Goal: Communication & Community: Answer question/provide support

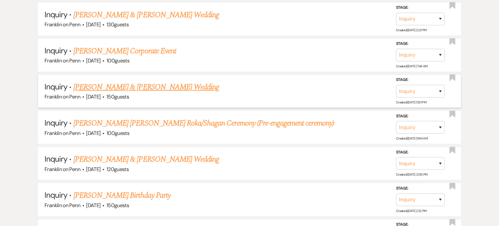
scroll to position [4197, 0]
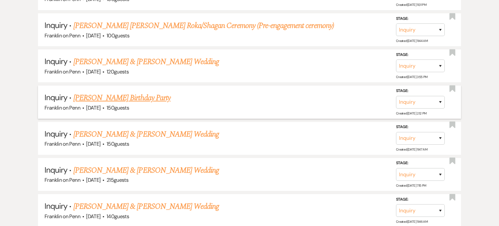
scroll to position [4310, 0]
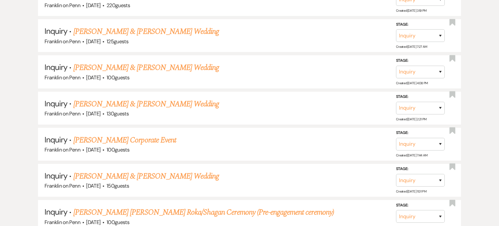
scroll to position [4109, 0]
click at [153, 206] on link "Hena Wadhwa Wadhwa's Roka/Shagan Ceremony (Pre-engagement ceremony)" at bounding box center [203, 212] width 261 height 12
click at [150, 170] on link "Shilpan Bhagat & Morgan Gedman's Wedding" at bounding box center [146, 176] width 146 height 12
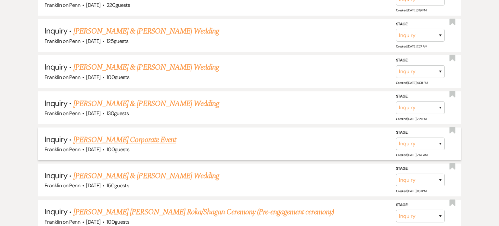
click at [140, 134] on link "Adam Dobies's Corporate Event" at bounding box center [124, 140] width 103 height 12
click at [141, 98] on link "Tyler Pajerski & Zoe Ribar's Wedding" at bounding box center [146, 104] width 146 height 12
select select "8"
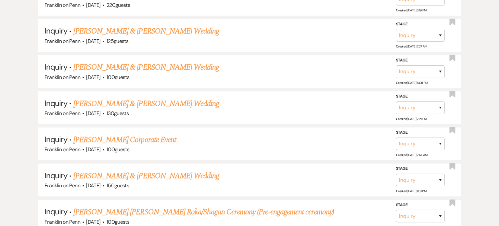
select select "5"
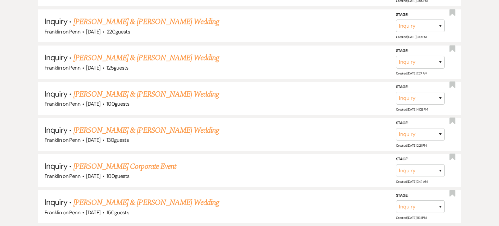
scroll to position [4121, 0]
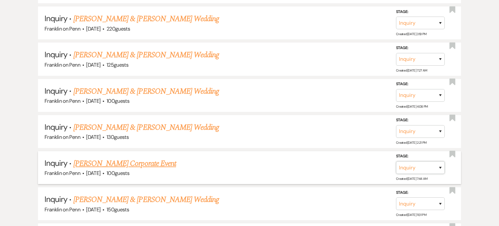
click at [438, 161] on select "Inquiry Follow Up Tour Requested Tour Confirmed Toured Proposal Sent Booked Lost" at bounding box center [420, 167] width 49 height 13
select select "8"
click at [396, 161] on select "Inquiry Follow Up Tour Requested Tour Confirmed Toured Proposal Sent Booked Lost" at bounding box center [420, 167] width 49 height 13
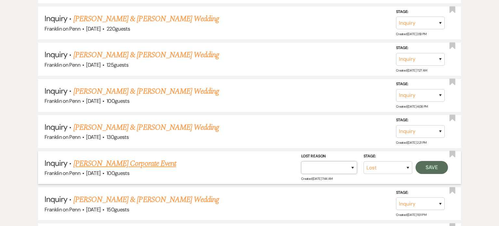
click at [353, 161] on select "Booked Elsewhere Budget Date Unavailable No Response Not a Good Match Capacity …" at bounding box center [329, 167] width 56 height 13
select select "5"
click at [301, 161] on select "Booked Elsewhere Budget Date Unavailable No Response Not a Good Match Capacity …" at bounding box center [329, 167] width 56 height 13
click at [437, 161] on button "Save" at bounding box center [432, 167] width 33 height 13
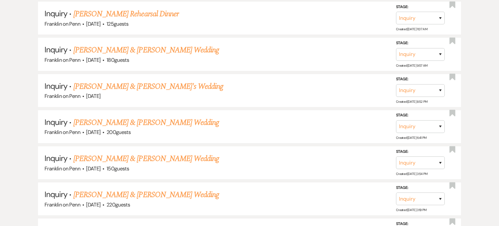
scroll to position [3942, 0]
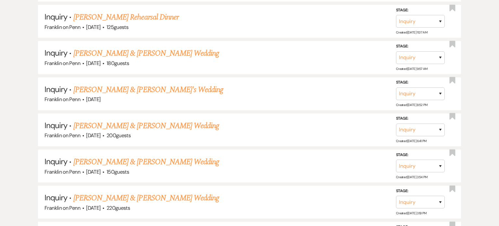
click at [165, 192] on link "Luke Wallace & Mackensie Ellis's Wedding" at bounding box center [146, 198] width 146 height 12
click at [150, 156] on link "Kayla & Kayla Starta's Wedding" at bounding box center [146, 162] width 146 height 12
click at [154, 120] on link "Jack Becker & Lauren Clifford's Wedding" at bounding box center [146, 126] width 146 height 12
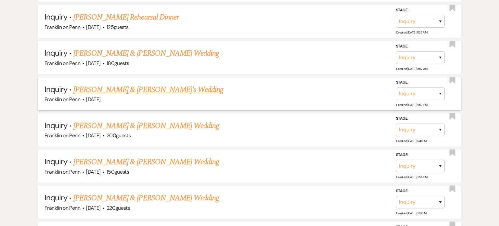
click at [157, 84] on link "Megan Cartia & Fiance's Wedding" at bounding box center [148, 90] width 150 height 12
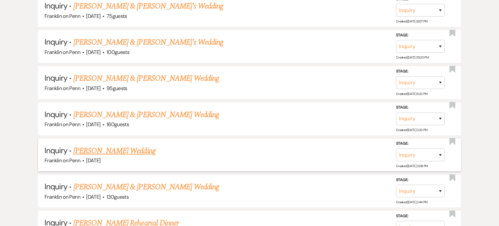
scroll to position [3730, 0]
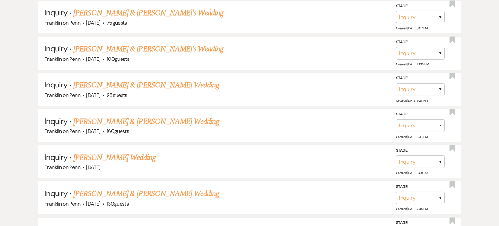
click at [161, 224] on link "Matthew McQuaite's Rehearsal Dinner" at bounding box center [125, 230] width 105 height 12
click at [151, 188] on link "Patrick Martin & Taylor Johnson's Wedding" at bounding box center [146, 194] width 146 height 12
click at [134, 152] on link "Natalie Traver's Wedding" at bounding box center [114, 158] width 82 height 12
click at [135, 116] on link "Joshua Smith & Rachael Maselli's Wedding" at bounding box center [146, 122] width 146 height 12
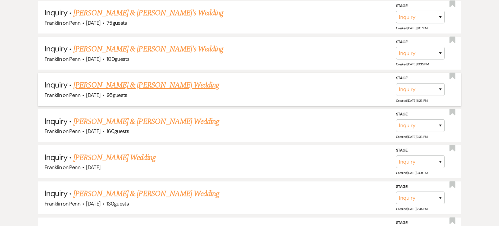
click at [141, 79] on link "Joshua Ruffing & Santina Cillo's Wedding" at bounding box center [146, 85] width 146 height 12
select select "8"
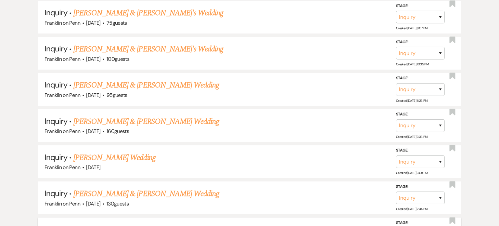
select select "5"
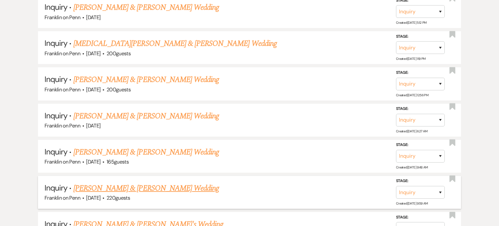
scroll to position [3517, 0]
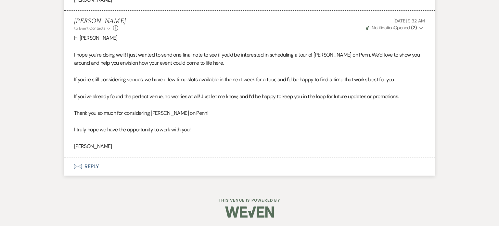
scroll to position [635, 0]
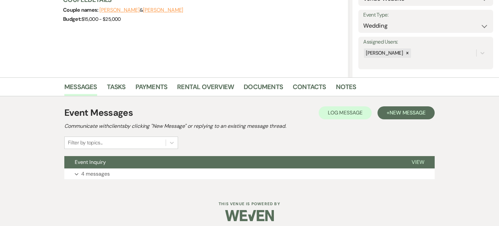
scroll to position [90, 0]
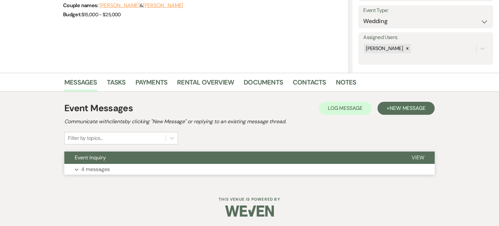
click at [170, 172] on button "Expand 4 messages" at bounding box center [249, 169] width 371 height 11
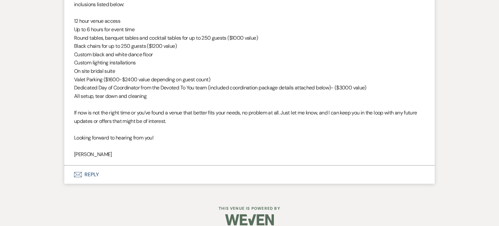
scroll to position [1251, 0]
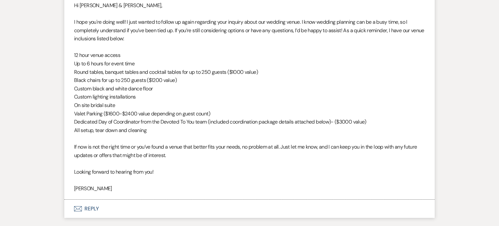
click at [85, 208] on button "Envelope Reply" at bounding box center [249, 209] width 371 height 18
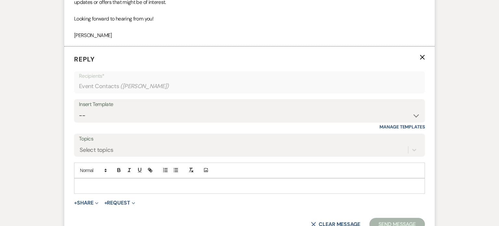
scroll to position [1371, 0]
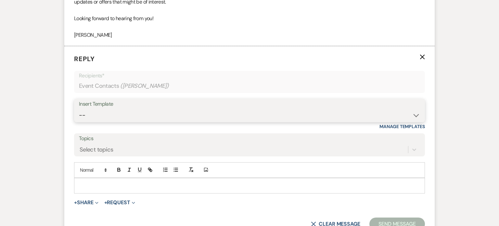
click at [126, 115] on select "-- Weven Planning Portal Introduction (Booked Events) Initial Inquiry Response …" at bounding box center [249, 115] width 341 height 13
click at [79, 109] on select "-- Weven Planning Portal Introduction (Booked Events) Initial Inquiry Response …" at bounding box center [249, 115] width 341 height 13
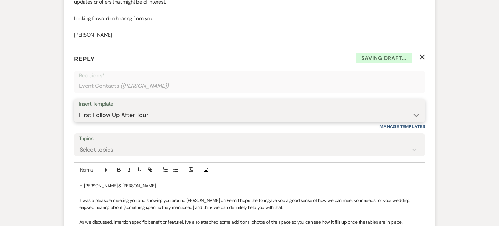
click at [129, 114] on select "-- Weven Planning Portal Introduction (Booked Events) Initial Inquiry Response …" at bounding box center [249, 115] width 341 height 13
select select "4480"
click at [79, 109] on select "-- Weven Planning Portal Introduction (Booked Events) Initial Inquiry Response …" at bounding box center [249, 115] width 341 height 13
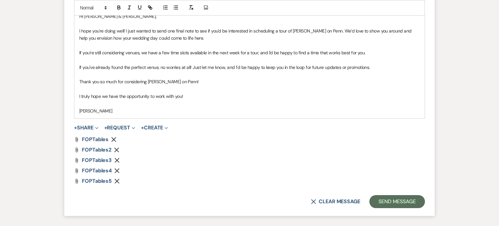
scroll to position [1511, 0]
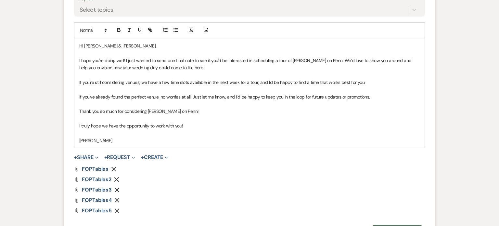
click at [114, 169] on icon "Remove" at bounding box center [113, 168] width 5 height 5
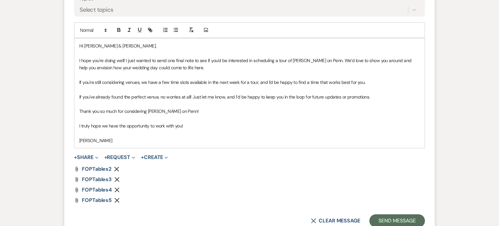
click at [117, 170] on icon "Remove" at bounding box center [116, 168] width 5 height 5
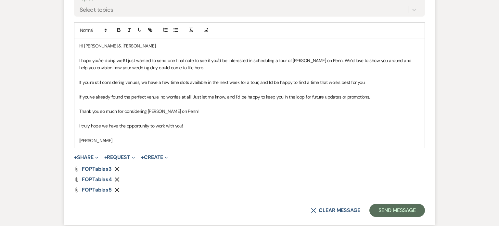
click at [117, 170] on icon "Remove" at bounding box center [116, 168] width 5 height 5
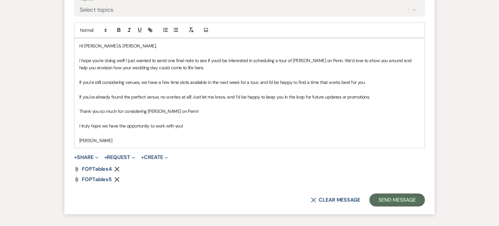
click at [117, 170] on icon "Remove" at bounding box center [116, 168] width 5 height 5
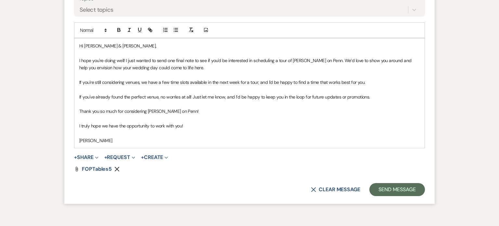
click at [117, 170] on icon "Remove" at bounding box center [116, 168] width 5 height 5
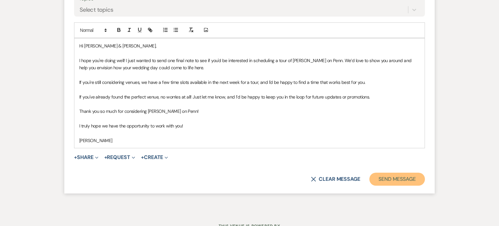
click at [400, 180] on button "Send Message" at bounding box center [398, 179] width 56 height 13
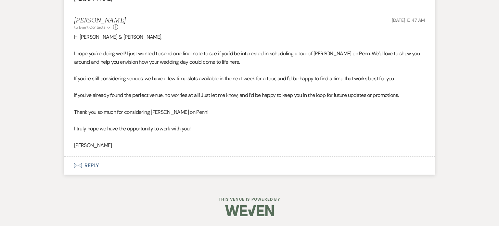
scroll to position [1407, 0]
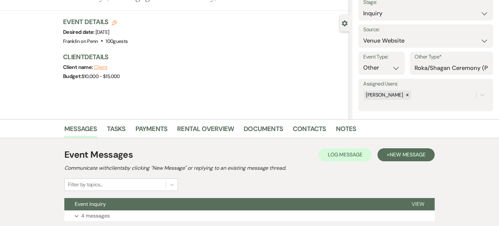
scroll to position [90, 0]
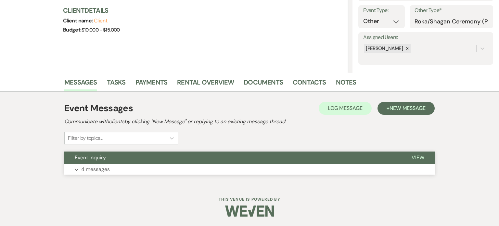
click at [206, 164] on button "Expand 4 messages" at bounding box center [249, 169] width 371 height 11
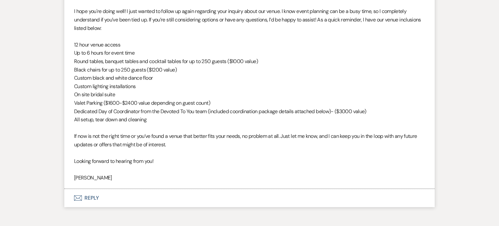
scroll to position [1289, 0]
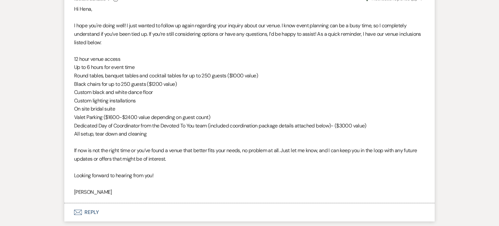
click at [90, 218] on button "Envelope Reply" at bounding box center [249, 212] width 371 height 18
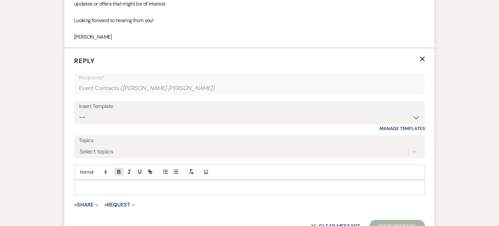
scroll to position [1446, 0]
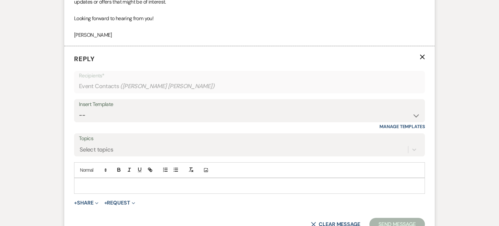
click at [126, 104] on div "Insert Template" at bounding box center [249, 104] width 341 height 9
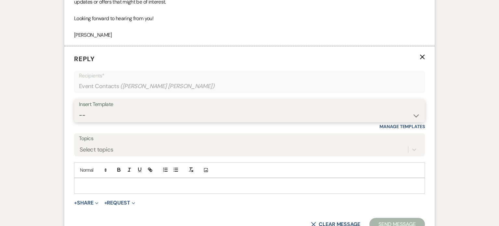
click at [132, 111] on select "-- Weven Planning Portal Introduction (Booked Events) Initial Inquiry Response …" at bounding box center [249, 115] width 341 height 13
select select "4480"
click at [79, 109] on select "-- Weven Planning Portal Introduction (Booked Events) Initial Inquiry Response …" at bounding box center [249, 115] width 341 height 13
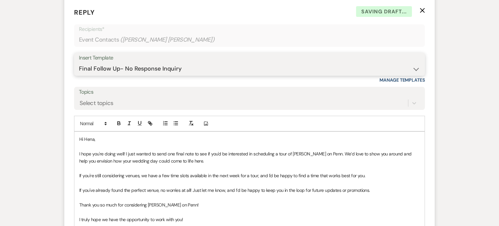
scroll to position [1514, 0]
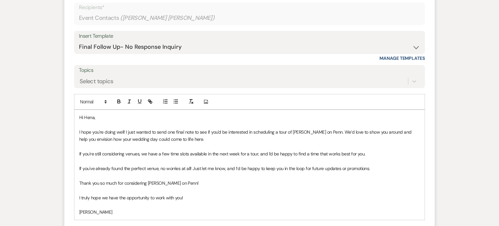
click at [137, 131] on p "I hope you're doing well! I just wanted to send one final note to see if you'd …" at bounding box center [249, 135] width 341 height 15
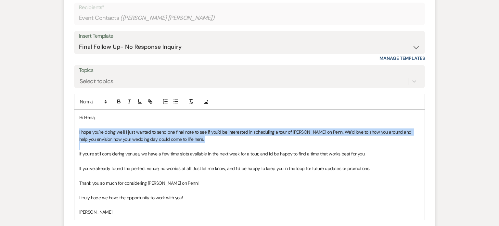
click at [137, 131] on p "I hope you're doing well! I just wanted to send one final note to see if you'd …" at bounding box center [249, 135] width 341 height 15
click at [222, 140] on p "I hope you're doing well! I just wanted to send one final note to see if you'd …" at bounding box center [249, 135] width 341 height 15
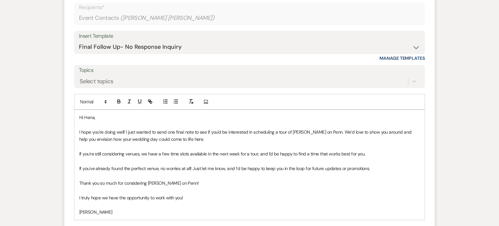
click at [128, 141] on p "I hope you're doing well! I just wanted to send one final note to see if you'd …" at bounding box center [249, 135] width 341 height 15
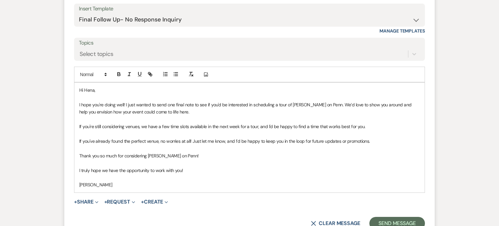
scroll to position [1548, 0]
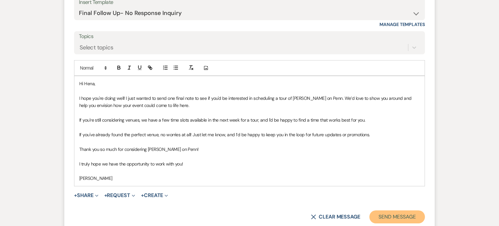
click at [424, 215] on button "Send Message" at bounding box center [398, 216] width 56 height 13
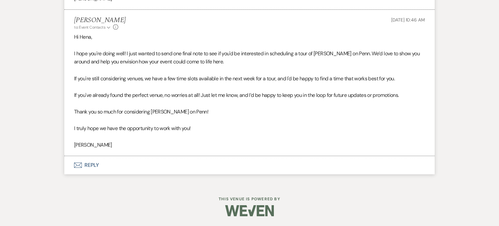
scroll to position [1482, 0]
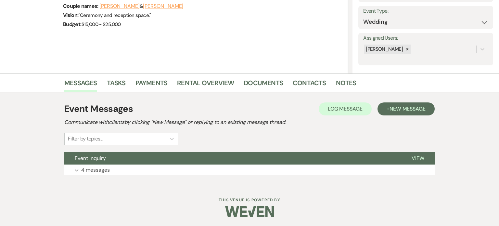
scroll to position [90, 0]
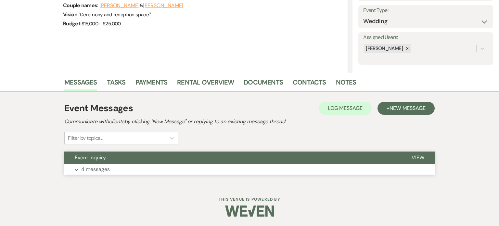
click at [222, 161] on button "Event Inquiry" at bounding box center [232, 157] width 337 height 12
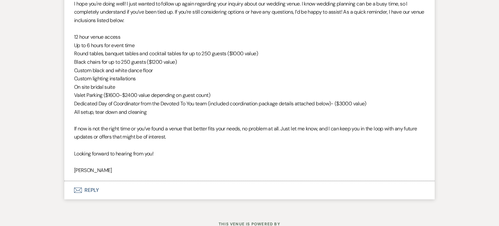
scroll to position [1283, 0]
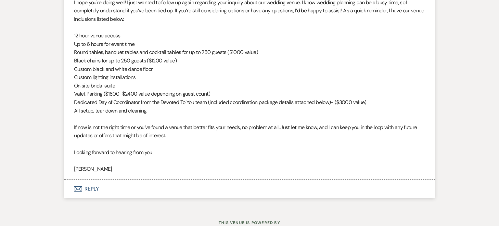
click at [85, 188] on button "Envelope Reply" at bounding box center [249, 189] width 371 height 18
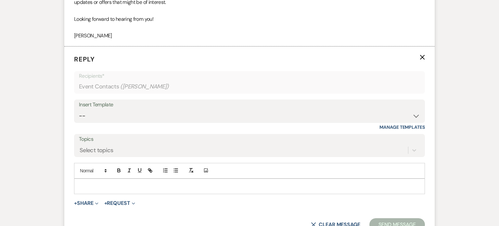
scroll to position [1416, 0]
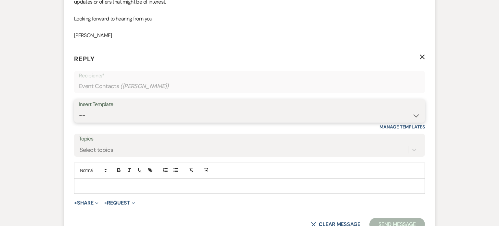
click at [137, 114] on select "-- Weven Planning Portal Introduction (Booked Events) Initial Inquiry Response …" at bounding box center [249, 115] width 341 height 13
select select "4480"
click at [79, 109] on select "-- Weven Planning Portal Introduction (Booked Events) Initial Inquiry Response …" at bounding box center [249, 115] width 341 height 13
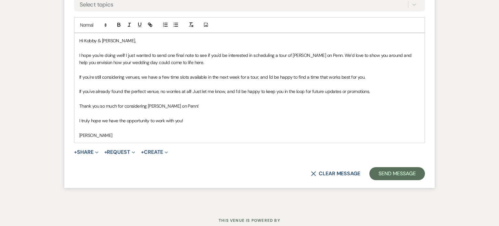
scroll to position [1582, 0]
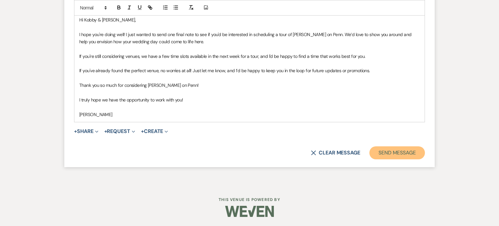
click at [397, 152] on button "Send Message" at bounding box center [398, 152] width 56 height 13
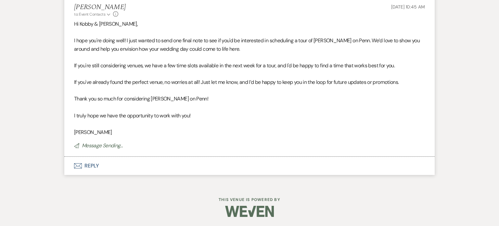
scroll to position [1452, 0]
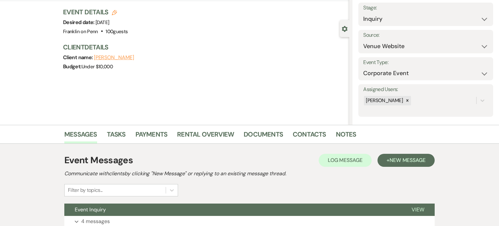
scroll to position [90, 0]
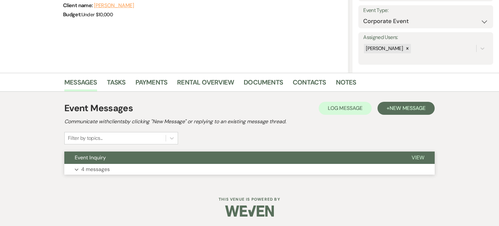
click at [177, 153] on button "Event Inquiry" at bounding box center [232, 157] width 337 height 12
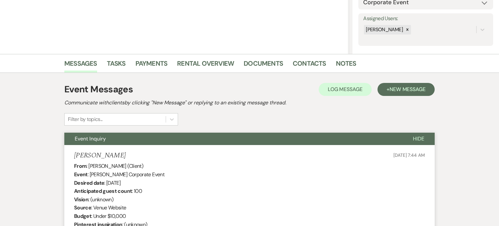
scroll to position [0, 0]
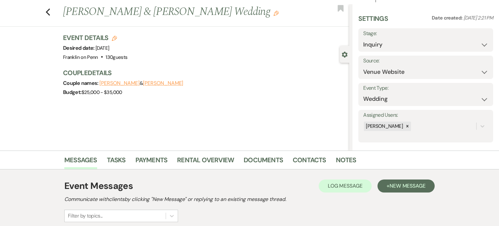
scroll to position [90, 0]
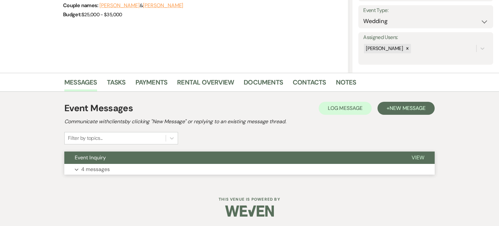
click at [188, 164] on button "Expand 4 messages" at bounding box center [249, 169] width 371 height 11
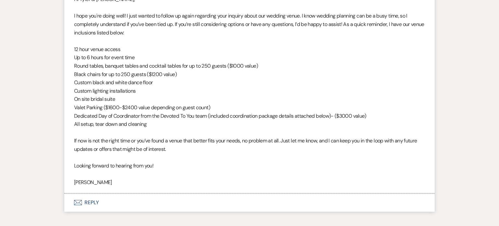
scroll to position [1270, 0]
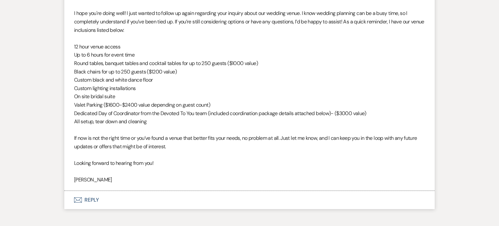
click at [113, 198] on button "Envelope Reply" at bounding box center [249, 200] width 371 height 18
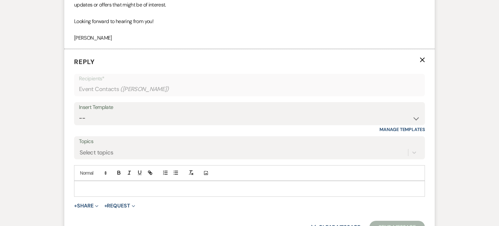
scroll to position [1415, 0]
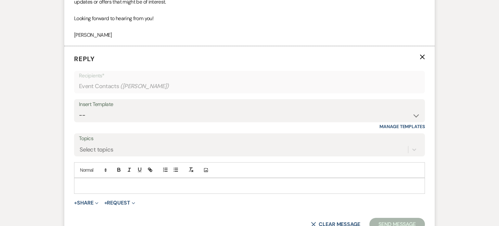
click at [102, 106] on div "Insert Template" at bounding box center [249, 104] width 341 height 9
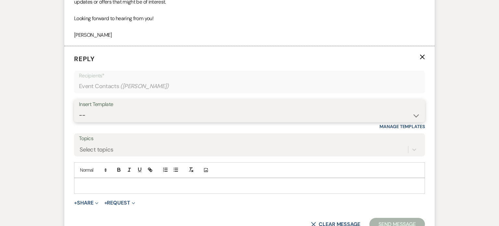
click at [415, 115] on select "-- Weven Planning Portal Introduction (Booked Events) Initial Inquiry Response …" at bounding box center [249, 115] width 341 height 13
select select "4480"
click at [79, 109] on select "-- Weven Planning Portal Introduction (Booked Events) Initial Inquiry Response …" at bounding box center [249, 115] width 341 height 13
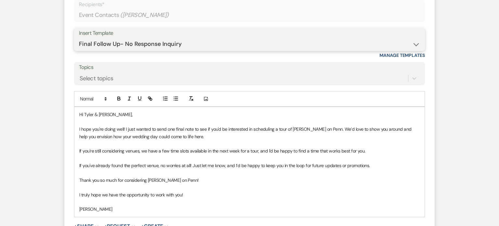
scroll to position [1547, 0]
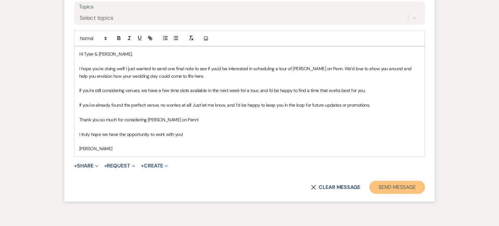
click at [410, 182] on button "Send Message" at bounding box center [398, 187] width 56 height 13
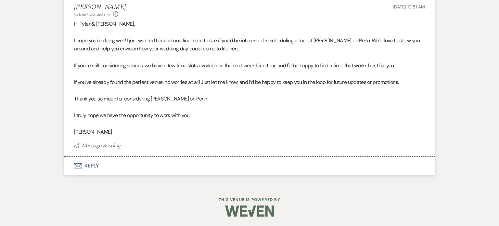
scroll to position [1451, 0]
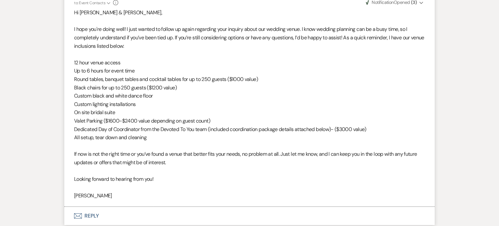
scroll to position [1256, 0]
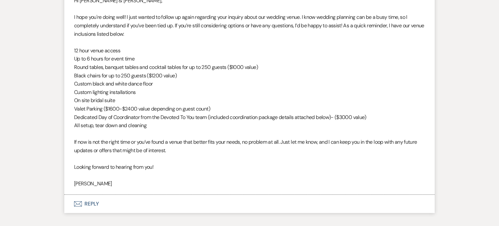
click at [90, 205] on button "Envelope Reply" at bounding box center [249, 204] width 371 height 18
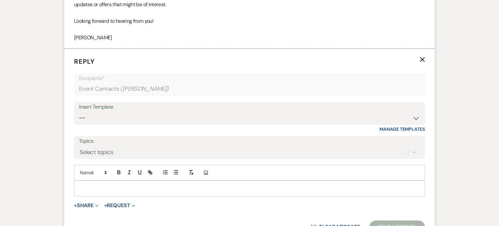
scroll to position [1404, 0]
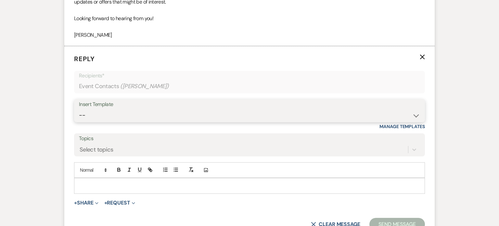
click at [158, 113] on select "-- Weven Planning Portal Introduction (Booked Events) Initial Inquiry Response …" at bounding box center [249, 115] width 341 height 13
click at [79, 109] on select "-- Weven Planning Portal Introduction (Booked Events) Initial Inquiry Response …" at bounding box center [249, 115] width 341 height 13
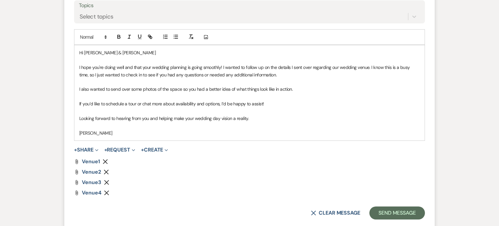
scroll to position [1533, 0]
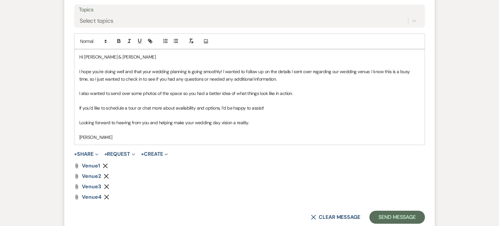
click at [106, 166] on use "button" at bounding box center [105, 165] width 5 height 5
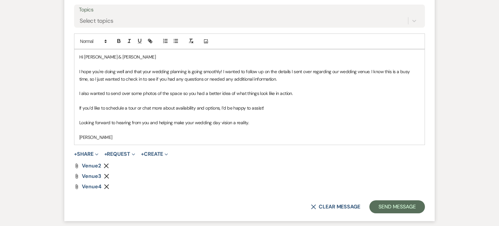
click at [106, 166] on icon "Remove" at bounding box center [106, 165] width 5 height 5
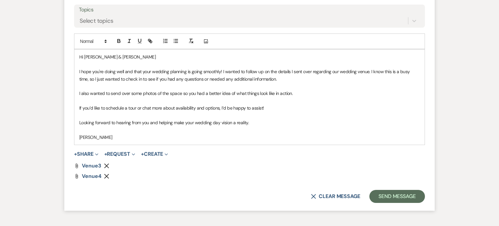
click at [106, 166] on icon "Remove" at bounding box center [106, 165] width 5 height 5
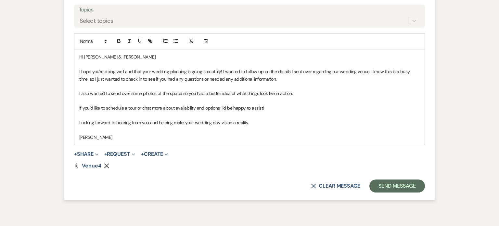
click at [106, 166] on icon "Remove" at bounding box center [106, 165] width 5 height 5
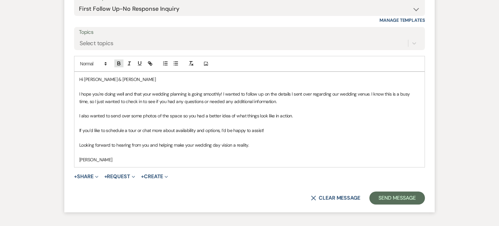
scroll to position [1494, 0]
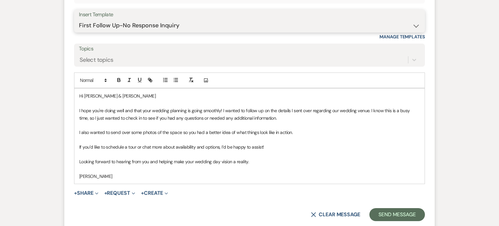
click at [153, 20] on select "-- Weven Planning Portal Introduction (Booked Events) Initial Inquiry Response …" at bounding box center [249, 25] width 341 height 13
select select "4480"
click at [79, 19] on select "-- Weven Planning Portal Introduction (Booked Events) Initial Inquiry Response …" at bounding box center [249, 25] width 341 height 13
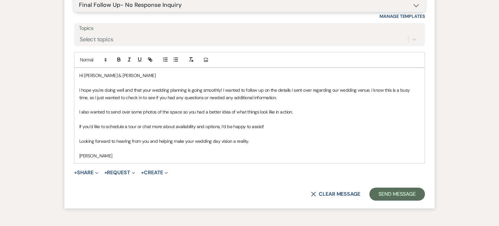
scroll to position [1517, 0]
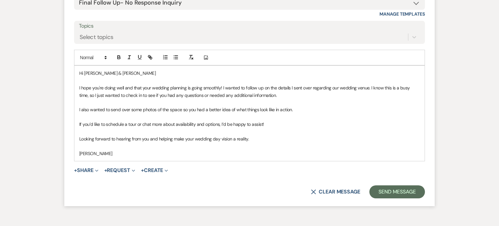
click at [159, 166] on span "+ Create Expand + New Template" at bounding box center [154, 170] width 27 height 8
click at [153, 156] on p "[PERSON_NAME]" at bounding box center [249, 153] width 341 height 7
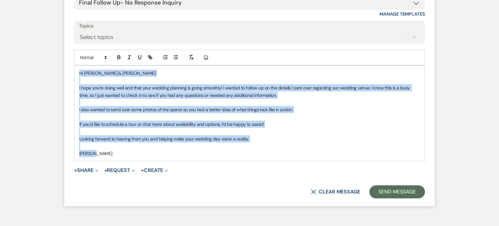
scroll to position [1476, 0]
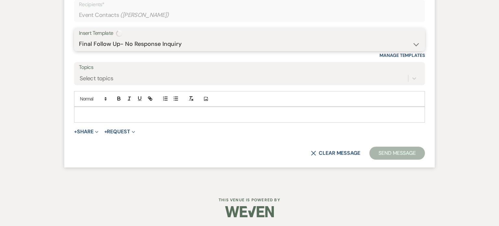
click at [167, 38] on select "-- Weven Planning Portal Introduction (Booked Events) Initial Inquiry Response …" at bounding box center [249, 44] width 341 height 13
click at [79, 38] on select "-- Weven Planning Portal Introduction (Booked Events) Initial Inquiry Response …" at bounding box center [249, 44] width 341 height 13
click at [151, 161] on form "Reply X Recipients* Event Contacts ( Kathleen Loeb ) Insert Template -- Weven P…" at bounding box center [249, 71] width 371 height 192
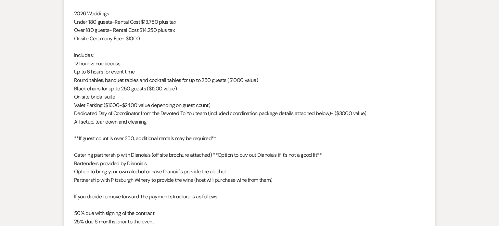
scroll to position [623, 0]
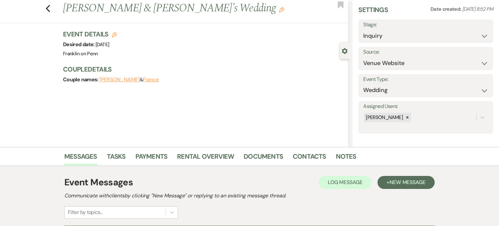
scroll to position [90, 0]
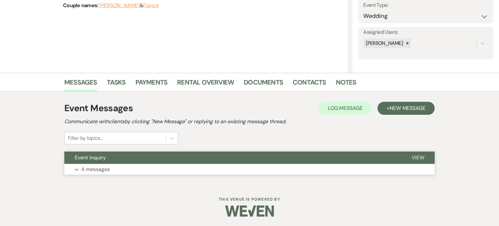
click at [206, 171] on button "Expand 4 messages" at bounding box center [249, 169] width 371 height 11
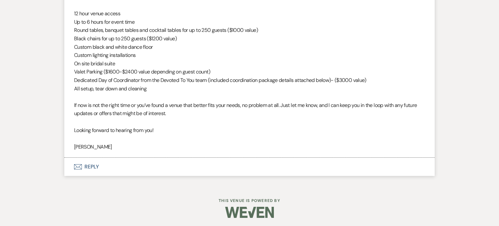
click at [89, 171] on button "Envelope Reply" at bounding box center [249, 167] width 371 height 18
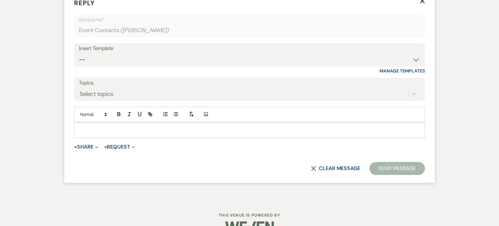
scroll to position [1468, 0]
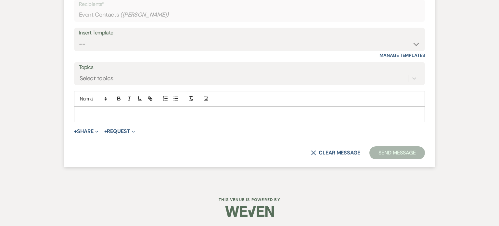
click at [178, 26] on form "Reply X Recipients* Event Contacts ( Megan Cartia ) Insert Template -- Weven Pl…" at bounding box center [249, 71] width 371 height 192
click at [183, 44] on select "-- Weven Planning Portal Introduction (Booked Events) Initial Inquiry Response …" at bounding box center [249, 44] width 341 height 13
select select "4480"
click at [79, 38] on select "-- Weven Planning Portal Introduction (Booked Events) Initial Inquiry Response …" at bounding box center [249, 44] width 341 height 13
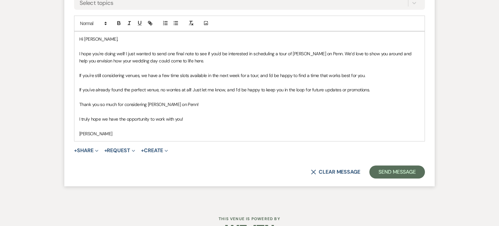
scroll to position [1562, 0]
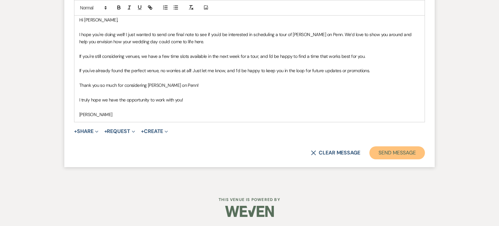
click at [403, 154] on button "Send Message" at bounding box center [398, 152] width 56 height 13
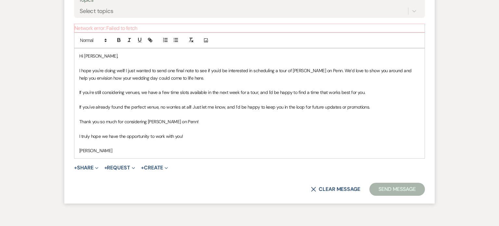
scroll to position [1571, 0]
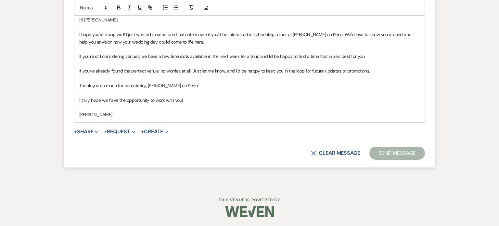
click at [255, 122] on form "Reply X Error saving draft Recipients* Event Contacts ( Megan Cartia ) Insert T…" at bounding box center [249, 19] width 371 height 296
click at [254, 118] on div "Hi Megan, I hope you're doing well! I just wanted to send one final note to see…" at bounding box center [249, 67] width 350 height 110
click at [393, 155] on button "Send Message" at bounding box center [398, 153] width 56 height 13
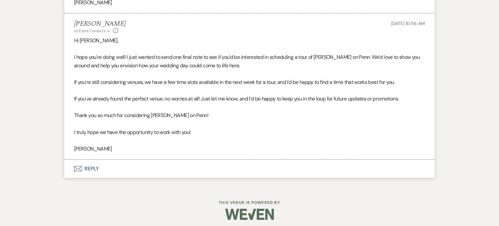
scroll to position [1425, 0]
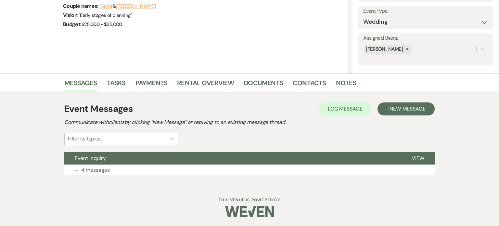
scroll to position [90, 0]
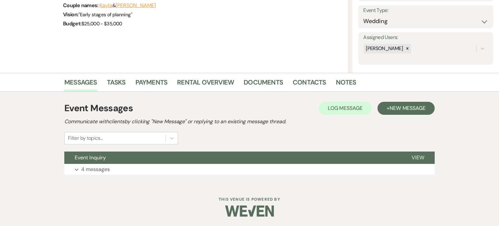
click at [209, 176] on div "Event Messages Log Log Message + New Message Communicate with clients by clicki…" at bounding box center [249, 138] width 371 height 80
click at [207, 167] on button "Expand 4 messages" at bounding box center [249, 169] width 371 height 11
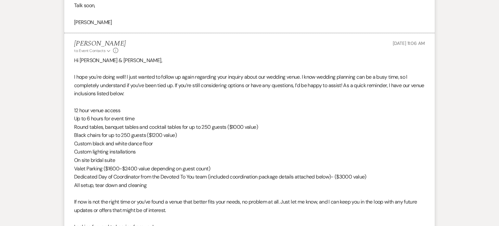
scroll to position [1302, 0]
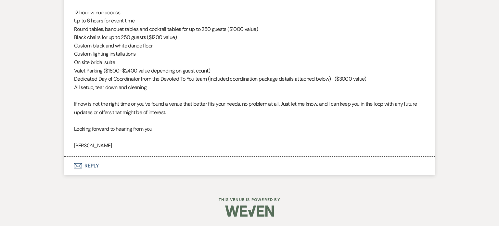
click at [97, 161] on button "Envelope Reply" at bounding box center [249, 166] width 371 height 18
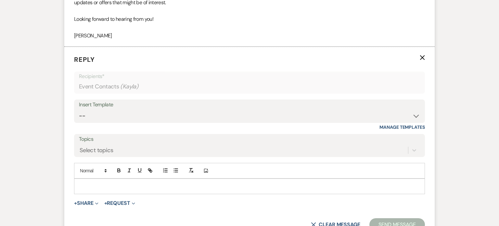
scroll to position [1412, 0]
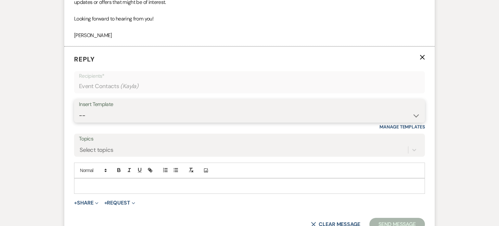
click at [232, 119] on select "-- Weven Planning Portal Introduction (Booked Events) Initial Inquiry Response …" at bounding box center [249, 115] width 341 height 13
select select "4480"
click at [79, 109] on select "-- Weven Planning Portal Introduction (Booked Events) Initial Inquiry Response …" at bounding box center [249, 115] width 341 height 13
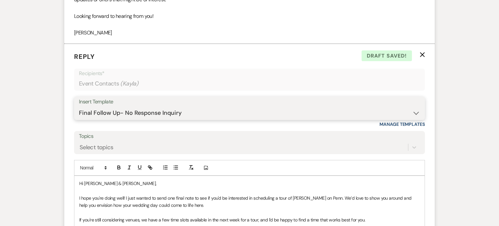
scroll to position [1578, 0]
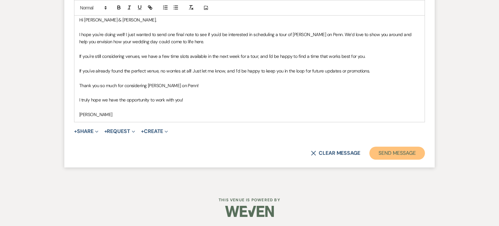
click at [399, 158] on button "Send Message" at bounding box center [398, 153] width 56 height 13
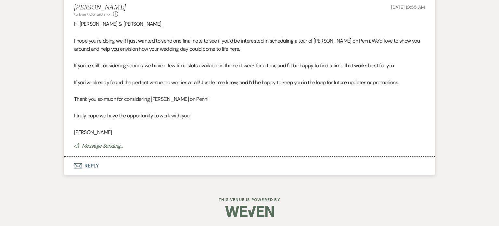
scroll to position [1448, 0]
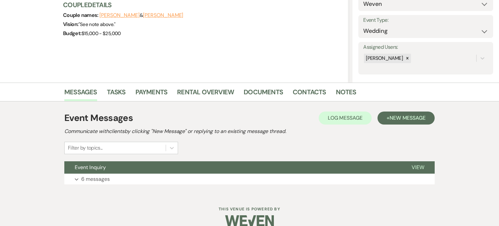
scroll to position [85, 0]
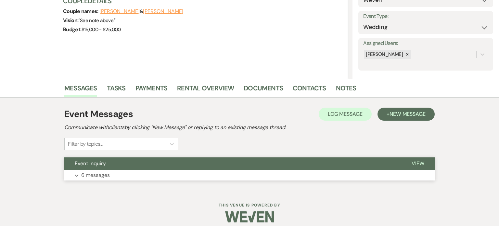
drag, startPoint x: 208, startPoint y: 173, endPoint x: 298, endPoint y: 163, distance: 90.0
click at [208, 173] on button "Expand 6 messages" at bounding box center [249, 175] width 371 height 11
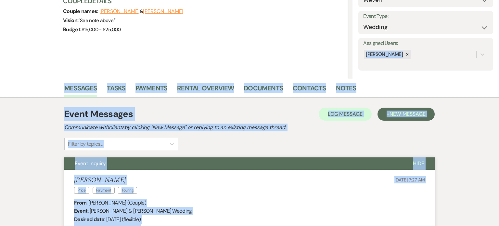
scroll to position [91, 0]
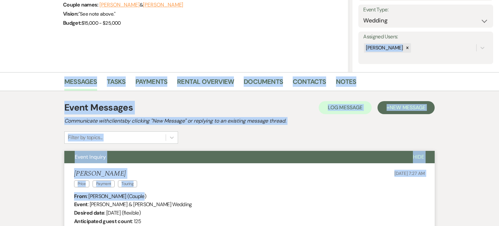
drag, startPoint x: 495, startPoint y: 34, endPoint x: 499, endPoint y: 126, distance: 92.7
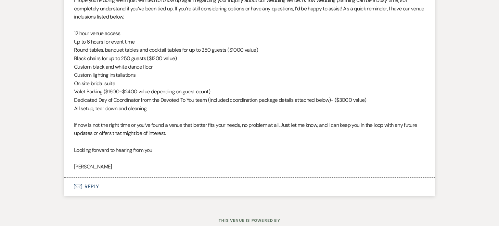
scroll to position [1451, 0]
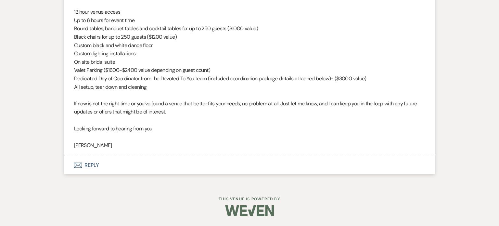
click at [107, 166] on button "Envelope Reply" at bounding box center [249, 165] width 371 height 18
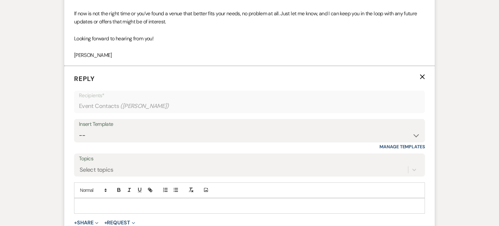
scroll to position [1561, 0]
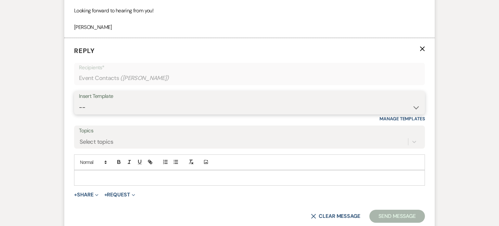
click at [189, 114] on select "-- Weven Planning Portal Introduction (Booked Events) Initial Inquiry Response …" at bounding box center [249, 107] width 341 height 13
select select "4480"
click at [79, 109] on select "-- Weven Planning Portal Introduction (Booked Events) Initial Inquiry Response …" at bounding box center [249, 107] width 341 height 13
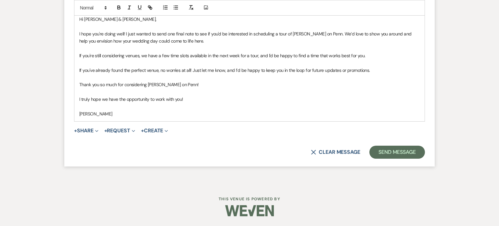
scroll to position [1728, 0]
click at [392, 156] on button "Send Message" at bounding box center [398, 152] width 56 height 13
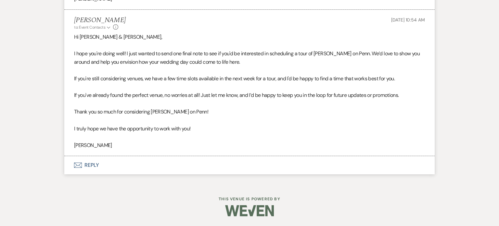
scroll to position [1598, 0]
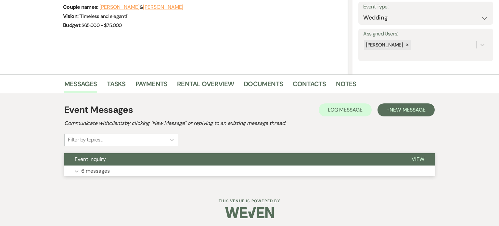
scroll to position [90, 0]
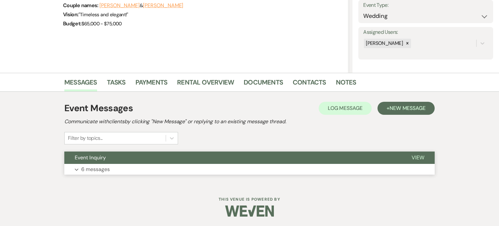
click at [198, 170] on button "Expand 6 messages" at bounding box center [249, 169] width 371 height 11
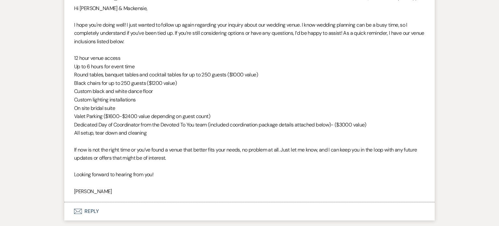
scroll to position [1426, 0]
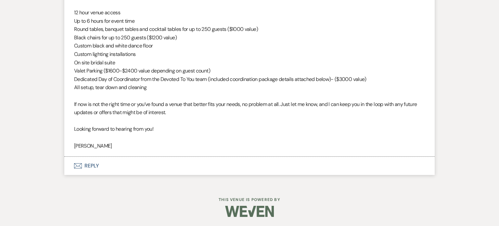
click at [98, 167] on button "Envelope Reply" at bounding box center [249, 166] width 371 height 18
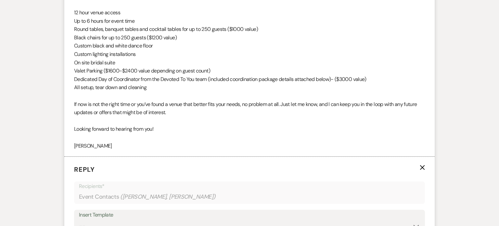
scroll to position [1537, 0]
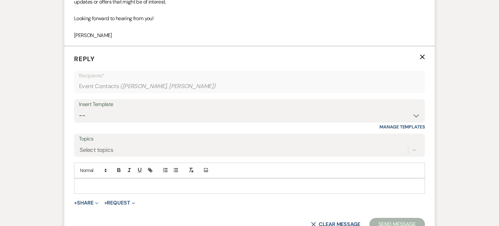
click at [163, 108] on div "Insert Template" at bounding box center [249, 104] width 341 height 9
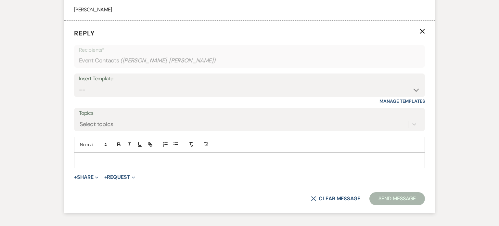
scroll to position [1563, 0]
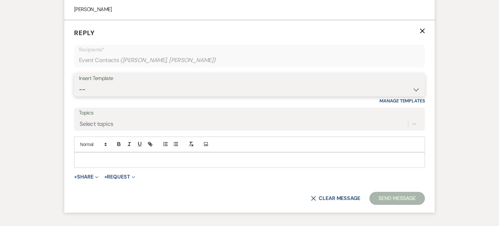
click at [138, 87] on select "-- Weven Planning Portal Introduction (Booked Events) Initial Inquiry Response …" at bounding box center [249, 89] width 341 height 13
select select "4480"
click at [79, 83] on select "-- Weven Planning Portal Introduction (Booked Events) Initial Inquiry Response …" at bounding box center [249, 89] width 341 height 13
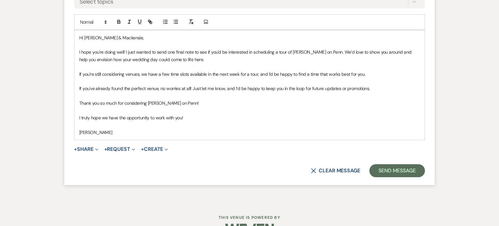
scroll to position [1681, 0]
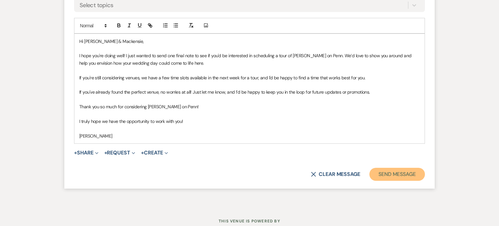
click at [396, 173] on button "Send Message" at bounding box center [398, 174] width 56 height 13
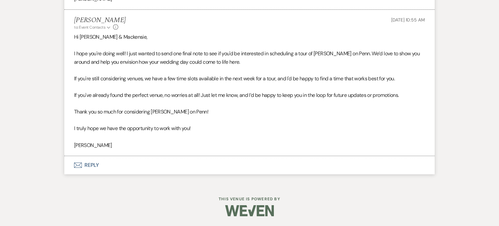
scroll to position [1573, 0]
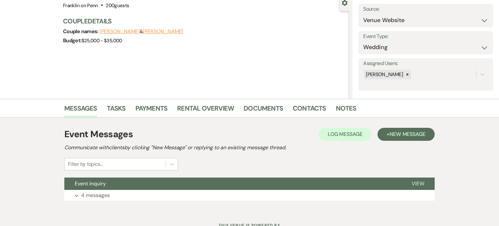
scroll to position [90, 0]
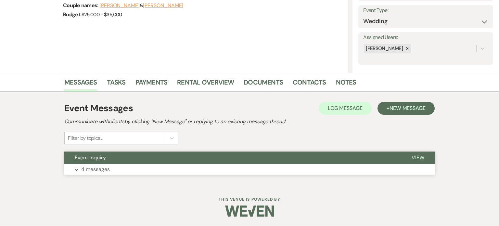
click at [220, 158] on button "Event Inquiry" at bounding box center [232, 157] width 337 height 12
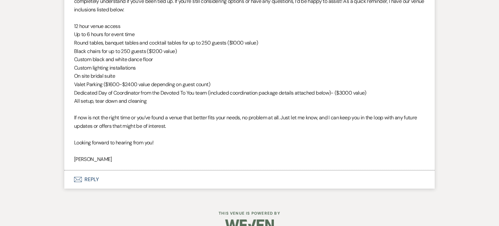
scroll to position [1281, 0]
click at [119, 184] on button "Envelope Reply" at bounding box center [249, 179] width 371 height 18
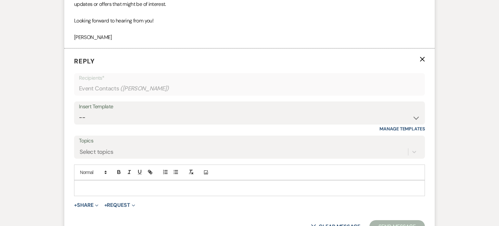
scroll to position [1404, 0]
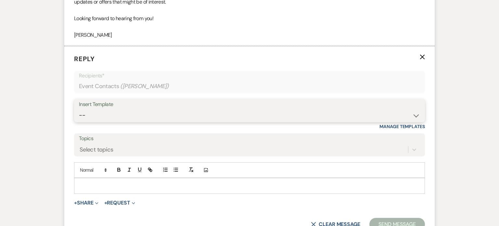
click at [163, 116] on select "-- Weven Planning Portal Introduction (Booked Events) Initial Inquiry Response …" at bounding box center [249, 115] width 341 height 13
select select "4480"
click at [79, 109] on select "-- Weven Planning Portal Introduction (Booked Events) Initial Inquiry Response …" at bounding box center [249, 115] width 341 height 13
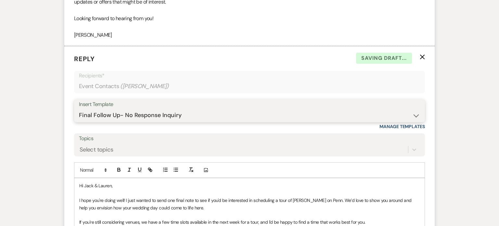
scroll to position [1571, 0]
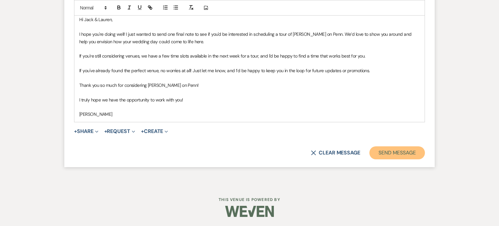
click at [409, 153] on button "Send Message" at bounding box center [398, 152] width 56 height 13
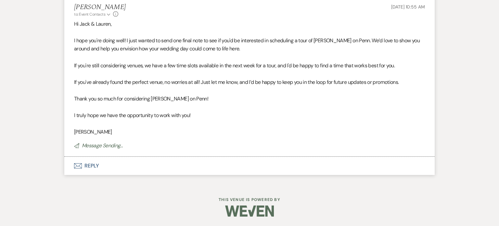
scroll to position [1441, 0]
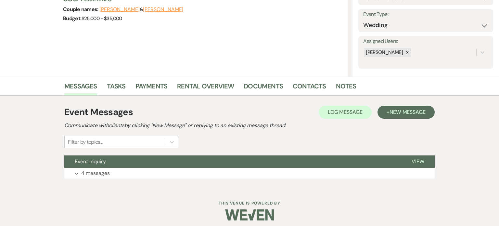
scroll to position [90, 0]
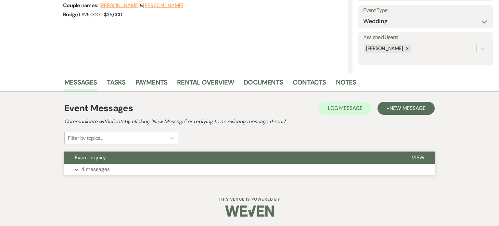
click at [183, 168] on button "Expand 4 messages" at bounding box center [249, 169] width 371 height 11
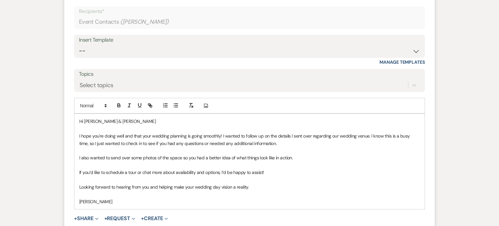
scroll to position [1450, 0]
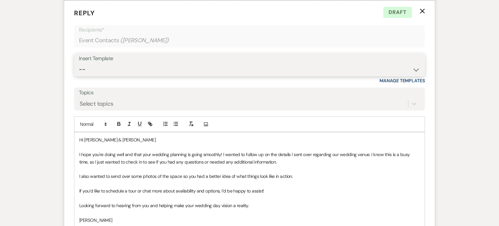
click at [194, 65] on select "-- Weven Planning Portal Introduction (Booked Events) Initial Inquiry Response …" at bounding box center [249, 69] width 341 height 13
select select "4480"
click at [79, 63] on select "-- Weven Planning Portal Introduction (Booked Events) Initial Inquiry Response …" at bounding box center [249, 69] width 341 height 13
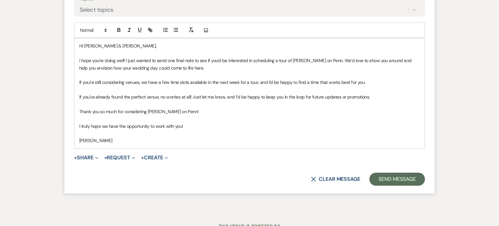
scroll to position [1537, 0]
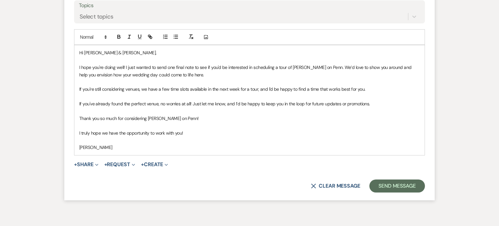
click at [306, 124] on p at bounding box center [249, 125] width 341 height 7
click at [406, 189] on button "Send Message" at bounding box center [398, 185] width 56 height 13
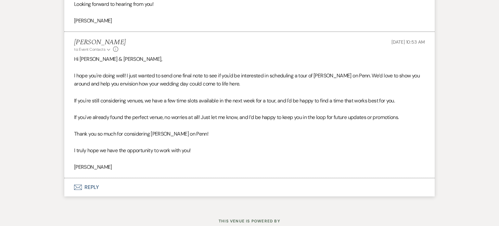
scroll to position [1416, 0]
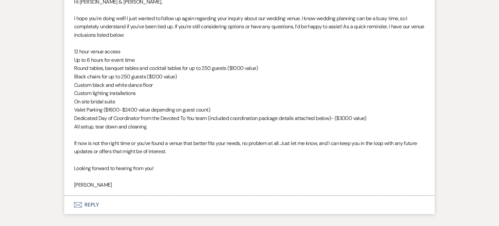
scroll to position [1589, 0]
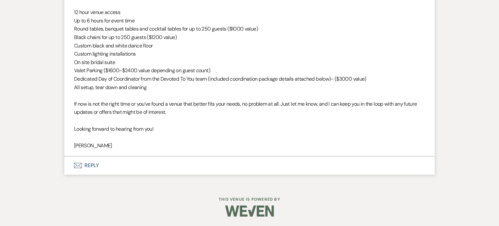
click at [109, 171] on button "Envelope Reply" at bounding box center [249, 165] width 371 height 18
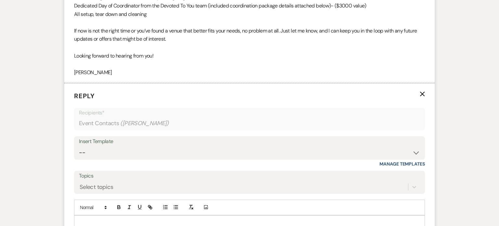
scroll to position [1699, 0]
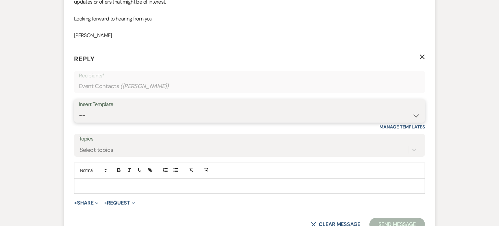
click at [182, 110] on select "-- Weven Planning Portal Introduction (Booked Events) Initial Inquiry Response …" at bounding box center [249, 115] width 341 height 13
click at [79, 109] on select "-- Weven Planning Portal Introduction (Booked Events) Initial Inquiry Response …" at bounding box center [249, 115] width 341 height 13
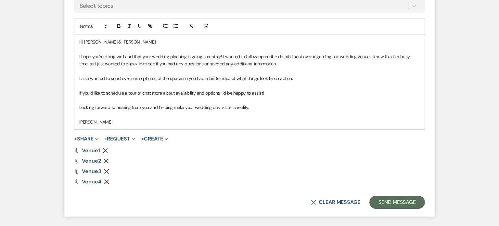
scroll to position [1892, 0]
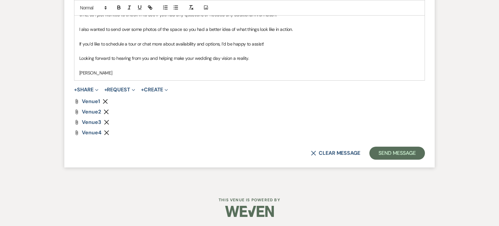
click at [104, 99] on icon "Remove" at bounding box center [105, 101] width 5 height 5
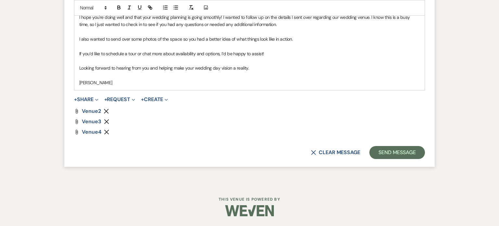
scroll to position [1882, 0]
click at [104, 98] on div "+ Share Expand Doc Upload Documents Add Photo Images Pref Vendors Preferred ven…" at bounding box center [249, 100] width 351 height 8
click at [106, 111] on use "button" at bounding box center [106, 112] width 5 height 5
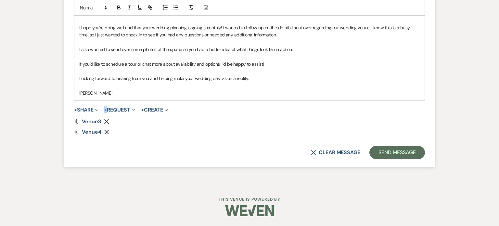
scroll to position [1871, 0]
click at [106, 125] on div "Attach File Venue3 Remove Attach File Venue4 Remove" at bounding box center [249, 128] width 351 height 16
click at [106, 124] on div "Attach File Venue3 Remove" at bounding box center [249, 122] width 351 height 5
click at [105, 124] on icon "Remove" at bounding box center [106, 122] width 5 height 5
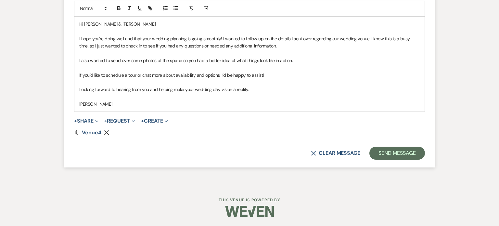
click at [107, 133] on icon "Remove" at bounding box center [106, 132] width 5 height 5
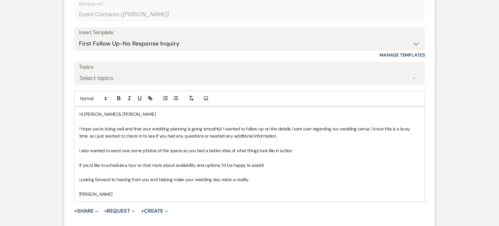
scroll to position [1769, 0]
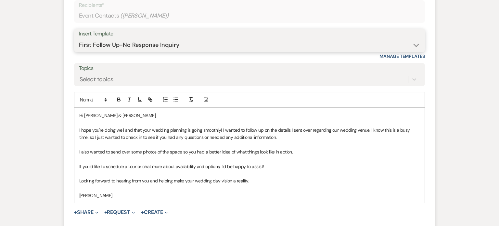
click at [162, 46] on select "-- Weven Planning Portal Introduction (Booked Events) Initial Inquiry Response …" at bounding box center [249, 45] width 341 height 13
select select "4480"
click at [79, 39] on select "-- Weven Planning Portal Introduction (Booked Events) Initial Inquiry Response …" at bounding box center [249, 45] width 341 height 13
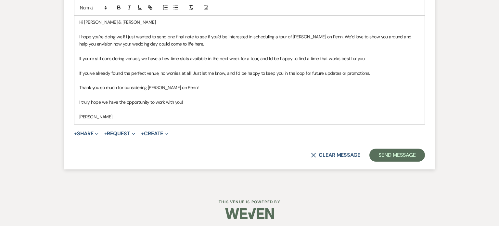
scroll to position [1865, 0]
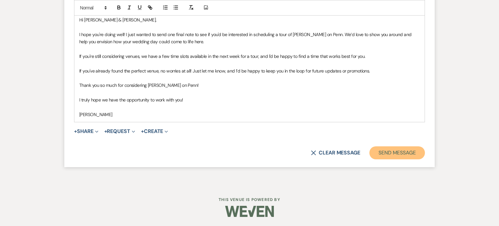
click at [396, 154] on button "Send Message" at bounding box center [398, 152] width 56 height 13
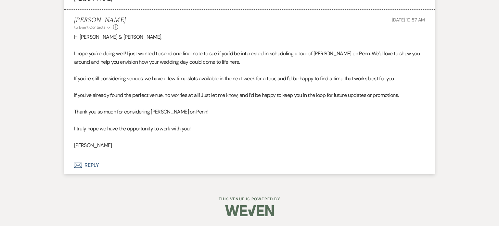
scroll to position [1735, 0]
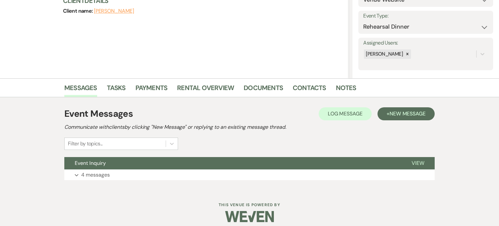
scroll to position [88, 0]
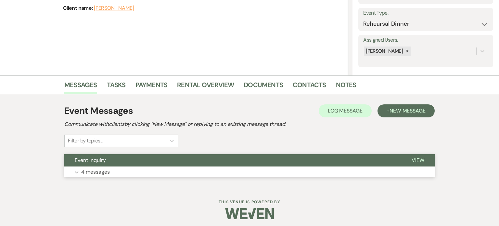
click at [116, 169] on button "Expand 4 messages" at bounding box center [249, 171] width 371 height 11
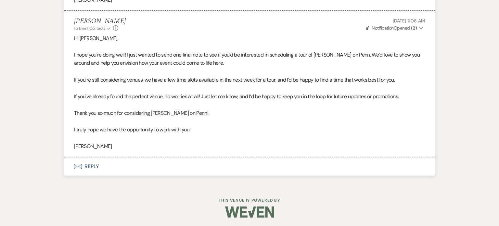
scroll to position [761, 0]
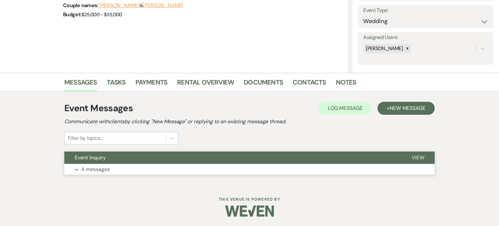
click at [176, 153] on button "Event Inquiry" at bounding box center [232, 157] width 337 height 12
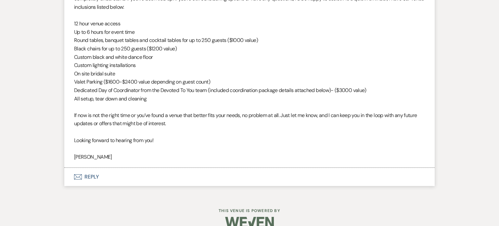
scroll to position [1286, 0]
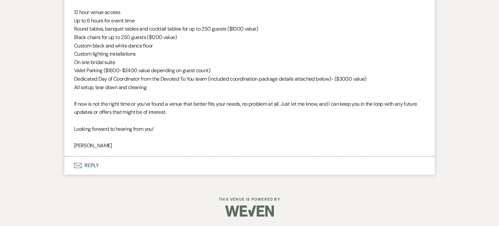
click at [141, 166] on button "Envelope Reply" at bounding box center [249, 165] width 371 height 18
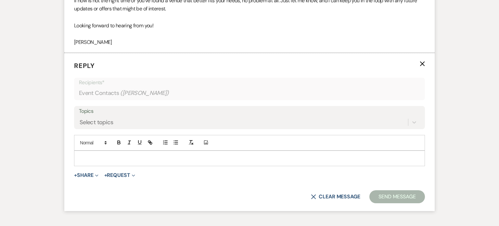
scroll to position [1396, 0]
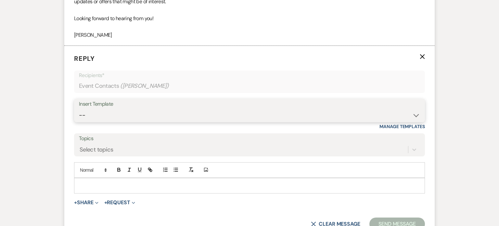
click at [151, 111] on select "-- Weven Planning Portal Introduction (Booked Events) Initial Inquiry Response …" at bounding box center [249, 115] width 341 height 13
select select "4480"
click at [79, 109] on select "-- Weven Planning Portal Introduction (Booked Events) Initial Inquiry Response …" at bounding box center [249, 115] width 341 height 13
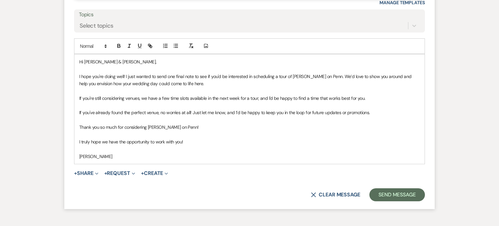
scroll to position [1521, 0]
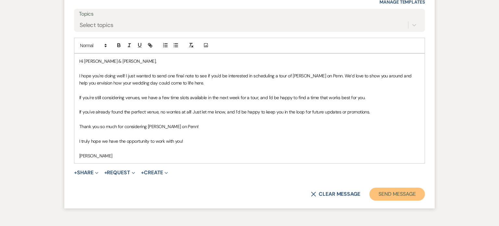
click at [408, 191] on button "Send Message" at bounding box center [398, 194] width 56 height 13
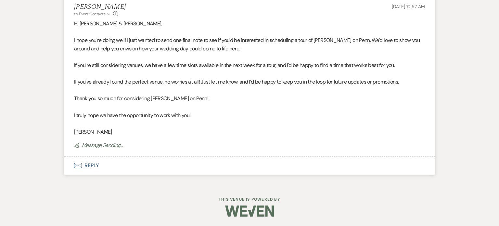
scroll to position [1432, 0]
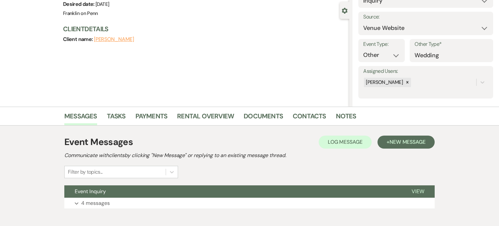
scroll to position [90, 0]
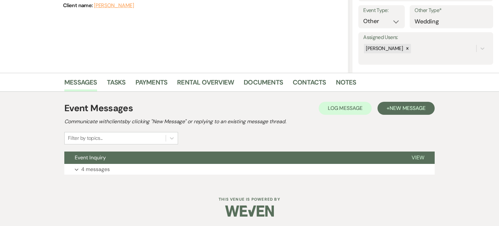
click at [249, 176] on div "Event Messages Log Log Message + New Message Communicate with clients by clicki…" at bounding box center [249, 138] width 371 height 80
click at [247, 171] on button "Expand 4 messages" at bounding box center [249, 169] width 371 height 11
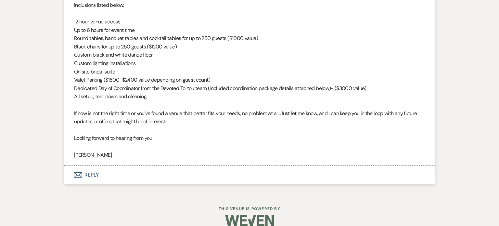
click at [96, 172] on button "Envelope Reply" at bounding box center [249, 175] width 371 height 18
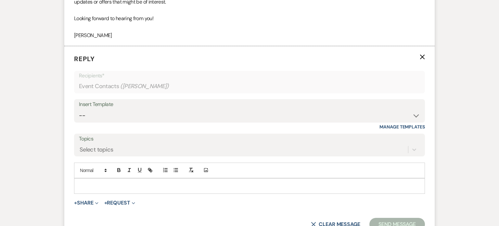
scroll to position [1421, 0]
click at [169, 105] on div "Insert Template" at bounding box center [249, 104] width 341 height 9
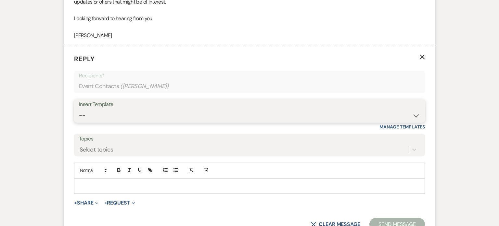
click at [417, 110] on select "-- Weven Planning Portal Introduction (Booked Events) Initial Inquiry Response …" at bounding box center [249, 115] width 341 height 13
select select "4480"
click at [79, 109] on select "-- Weven Planning Portal Introduction (Booked Events) Initial Inquiry Response …" at bounding box center [249, 115] width 341 height 13
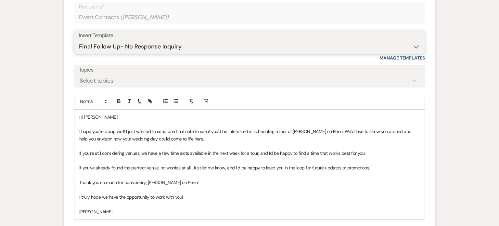
scroll to position [1520, 0]
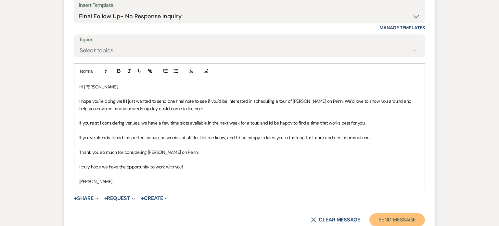
click at [407, 220] on button "Send Message" at bounding box center [398, 219] width 56 height 13
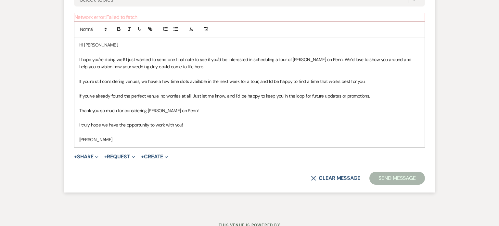
scroll to position [1571, 0]
click at [414, 181] on button "Send Message" at bounding box center [398, 178] width 56 height 13
click at [329, 130] on p at bounding box center [249, 132] width 341 height 7
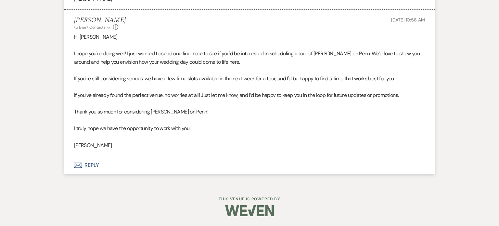
scroll to position [1457, 0]
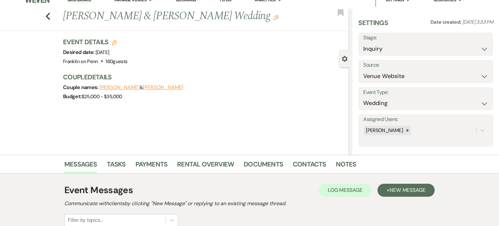
scroll to position [90, 0]
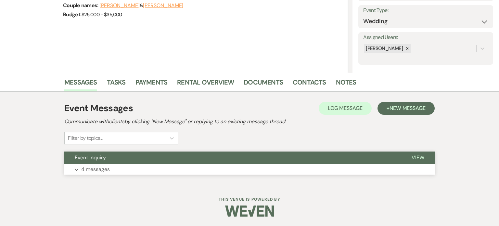
click at [269, 161] on button "Event Inquiry" at bounding box center [232, 157] width 337 height 12
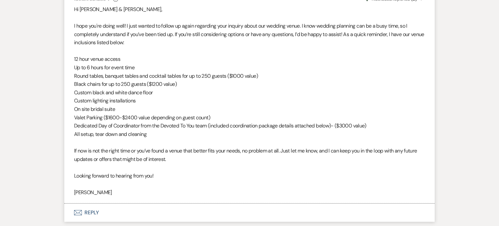
scroll to position [1272, 0]
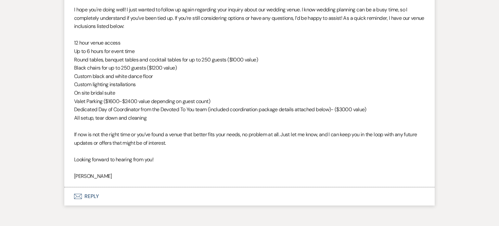
click at [83, 193] on button "Envelope Reply" at bounding box center [249, 196] width 371 height 18
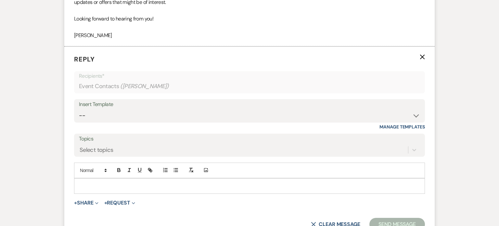
scroll to position [1413, 0]
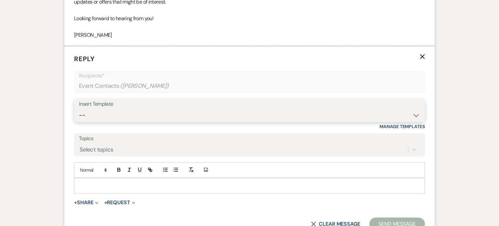
click at [183, 118] on select "-- Weven Planning Portal Introduction (Booked Events) Initial Inquiry Response …" at bounding box center [249, 115] width 341 height 13
select select "4480"
click at [79, 109] on select "-- Weven Planning Portal Introduction (Booked Events) Initial Inquiry Response …" at bounding box center [249, 115] width 341 height 13
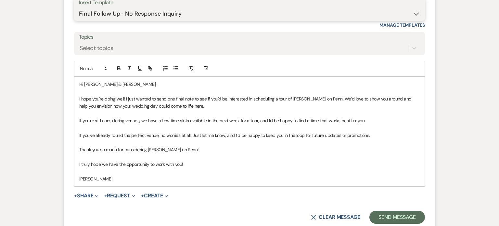
scroll to position [1530, 0]
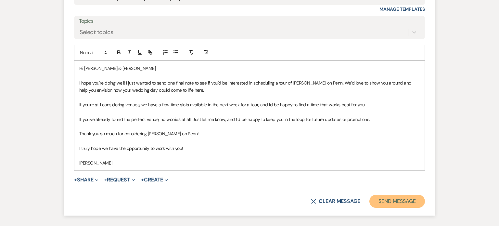
click at [384, 196] on button "Send Message" at bounding box center [398, 201] width 56 height 13
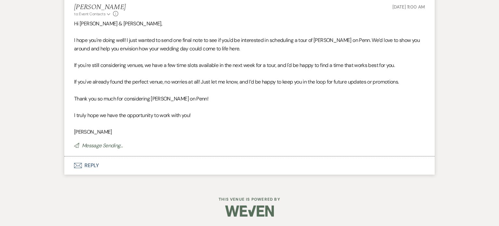
scroll to position [1449, 0]
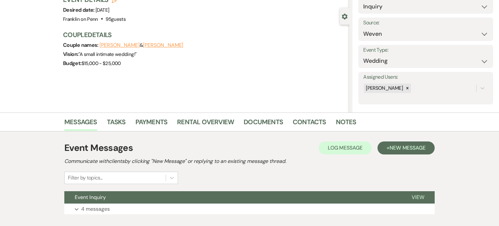
scroll to position [90, 0]
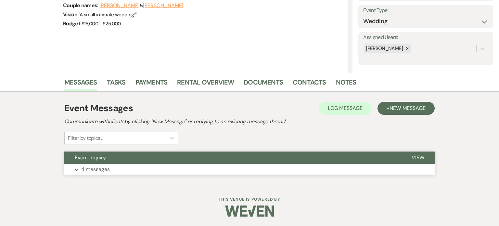
click at [219, 153] on button "Event Inquiry" at bounding box center [232, 157] width 337 height 12
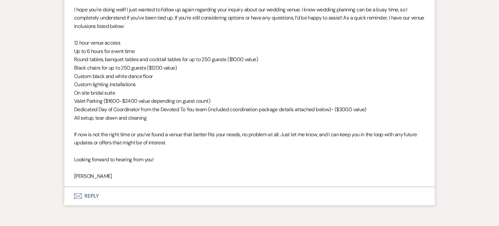
scroll to position [1276, 0]
click at [98, 191] on button "Envelope Reply" at bounding box center [249, 195] width 371 height 18
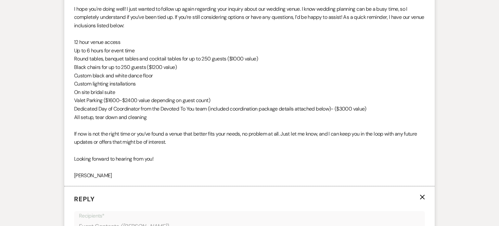
scroll to position [1416, 0]
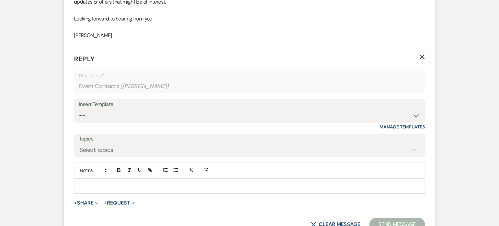
click at [216, 126] on div "Insert Template -- Weven Planning Portal Introduction (Booked Events) Initial I…" at bounding box center [249, 114] width 351 height 31
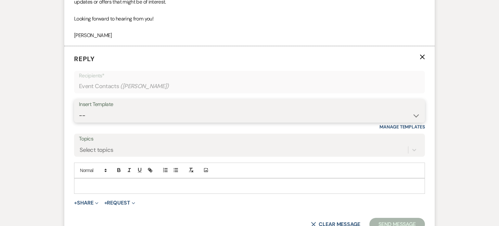
click at [215, 117] on select "-- Weven Planning Portal Introduction (Booked Events) Initial Inquiry Response …" at bounding box center [249, 115] width 341 height 13
select select "4480"
click at [79, 109] on select "-- Weven Planning Portal Introduction (Booked Events) Initial Inquiry Response …" at bounding box center [249, 115] width 341 height 13
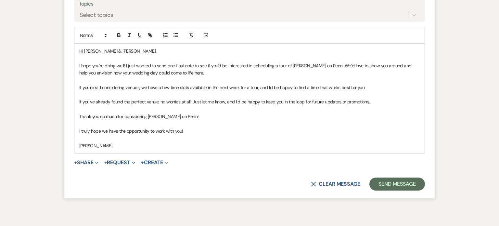
scroll to position [1551, 0]
click at [405, 187] on button "Send Message" at bounding box center [398, 183] width 56 height 13
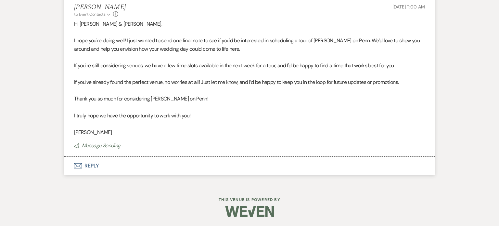
scroll to position [1452, 0]
